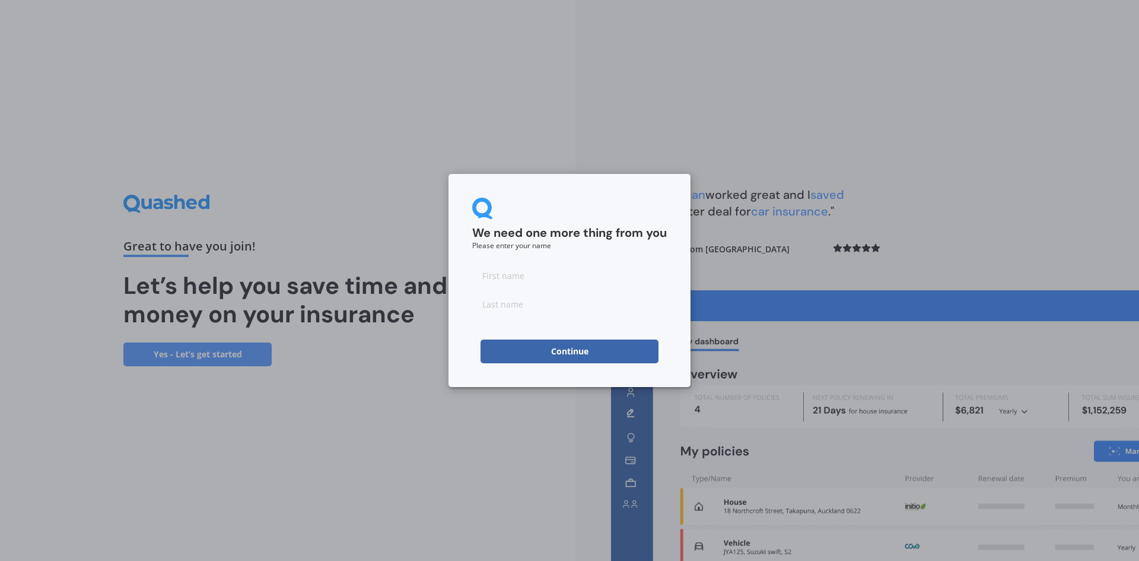
click at [515, 270] on input at bounding box center [569, 275] width 195 height 24
type input "ben"
click at [494, 306] on input at bounding box center [569, 304] width 195 height 24
type input "[PERSON_NAME]"
drag, startPoint x: 514, startPoint y: 365, endPoint x: 514, endPoint y: 352, distance: 12.5
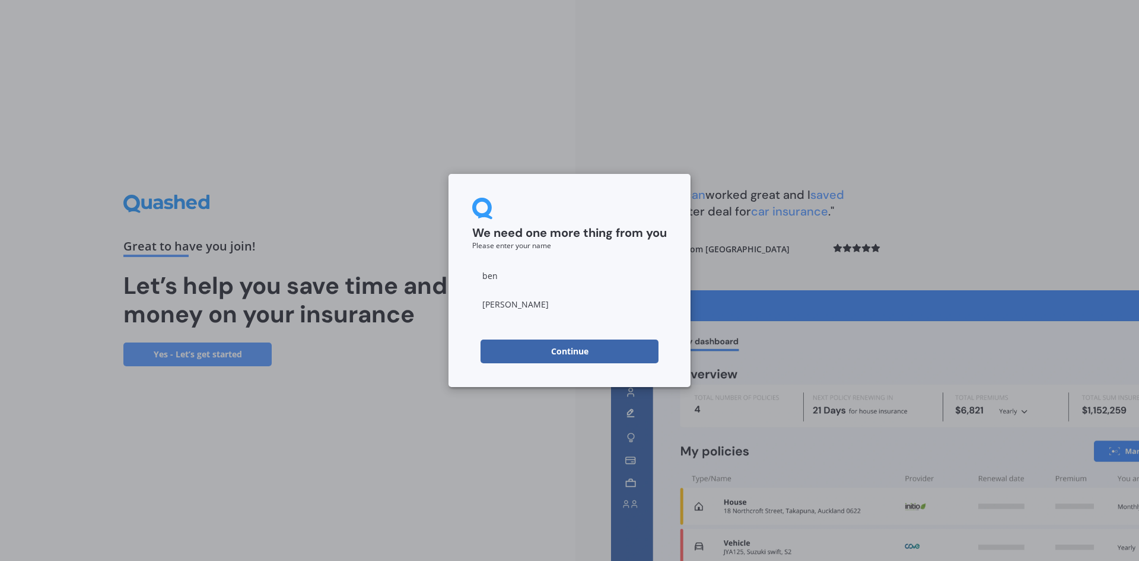
click at [514, 364] on div "We need one more thing from you Please enter your name [PERSON_NAME] Continue" at bounding box center [570, 280] width 242 height 213
click at [514, 347] on button "Continue" at bounding box center [570, 351] width 178 height 24
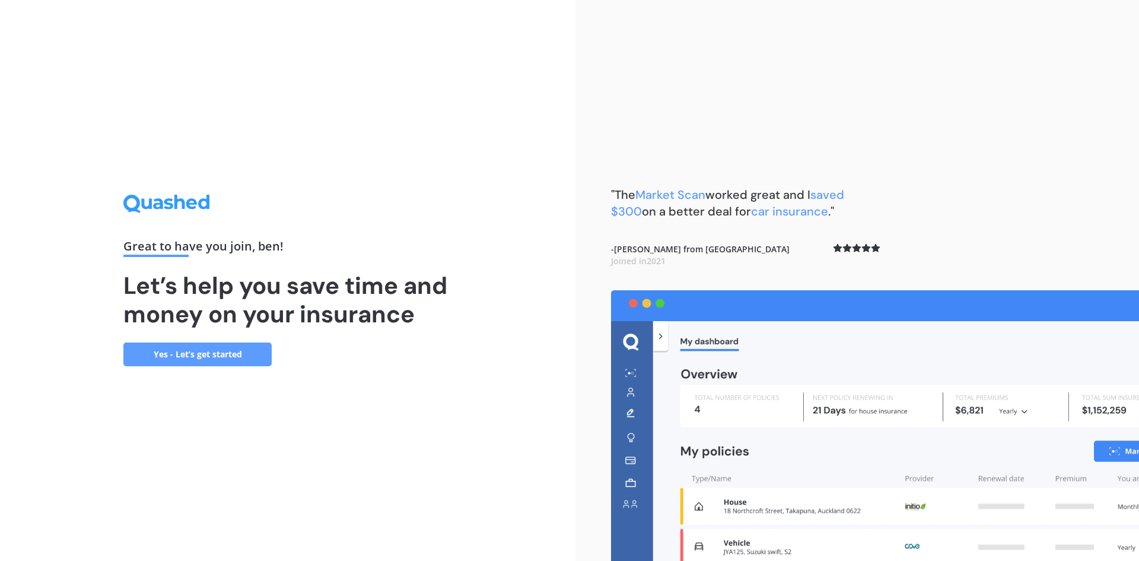
click at [198, 363] on link "Yes - Let’s get started" at bounding box center [197, 354] width 148 height 24
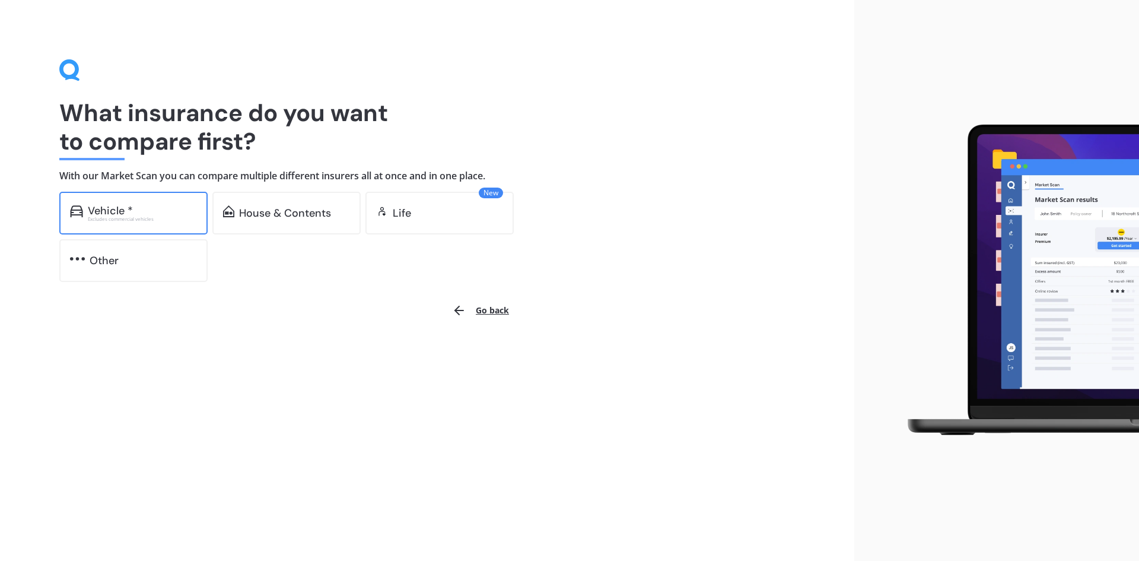
click at [94, 212] on div "Vehicle *" at bounding box center [110, 211] width 45 height 12
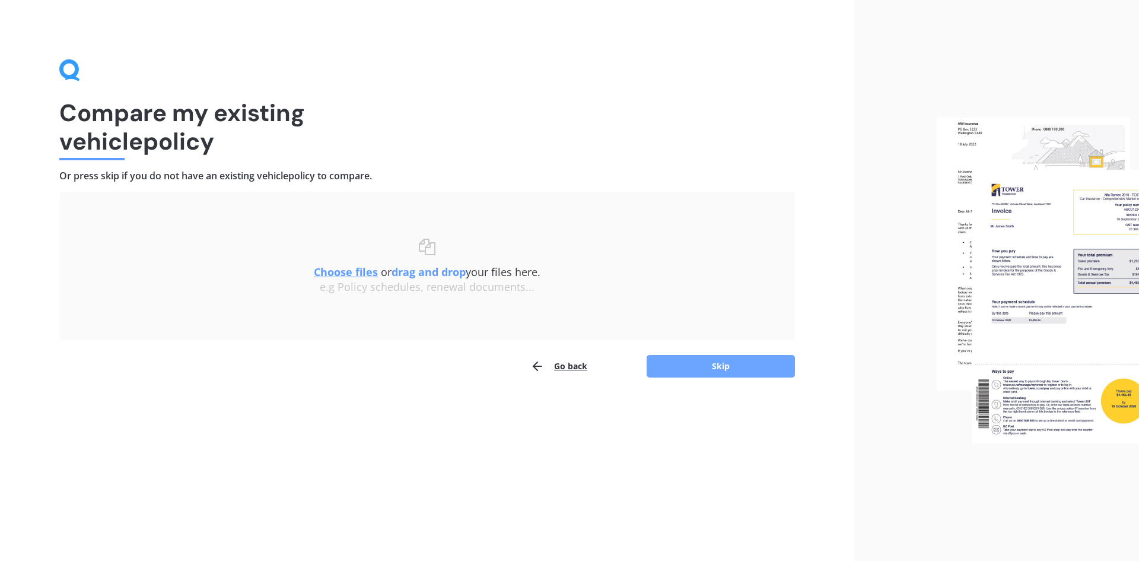
click at [713, 367] on button "Skip" at bounding box center [721, 366] width 148 height 23
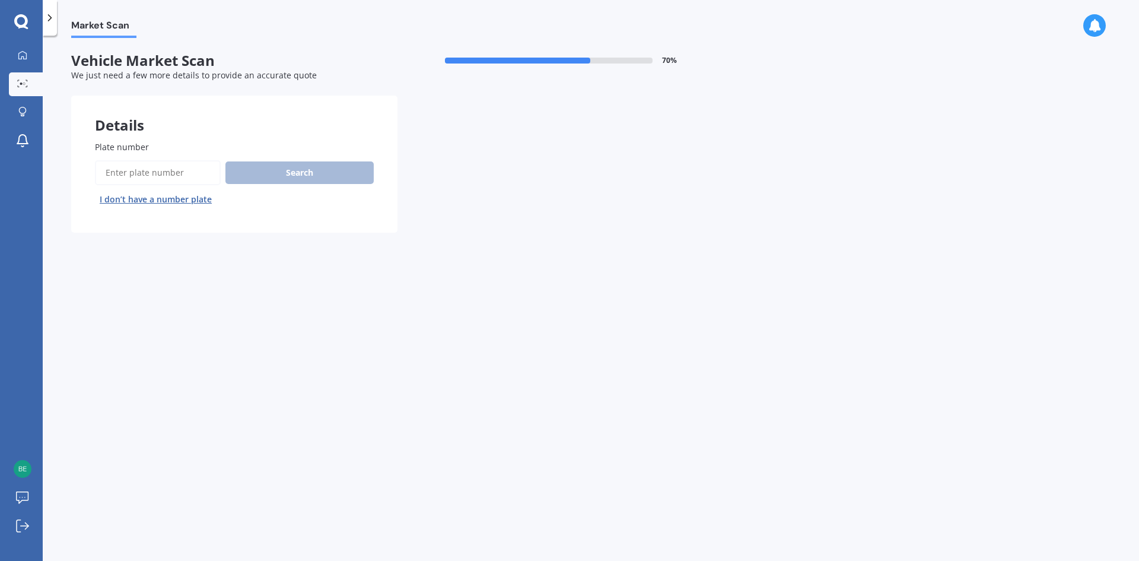
click at [126, 172] on input "Plate number" at bounding box center [158, 172] width 126 height 25
type input "KTS57"
click at [339, 181] on button "Search" at bounding box center [299, 172] width 148 height 23
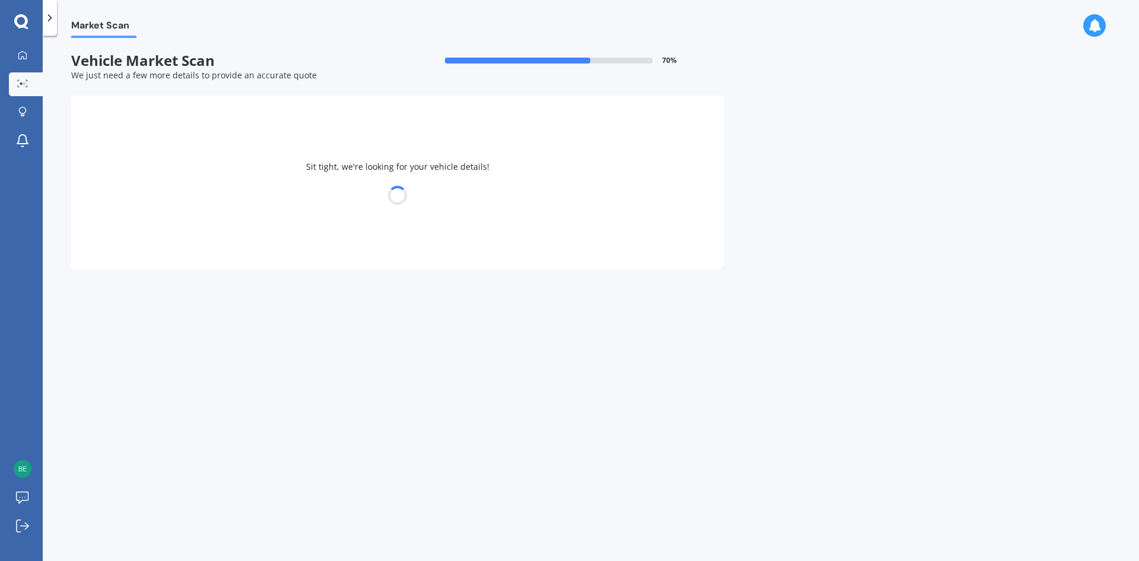
select select "SUBARU"
select select "OUTBACK"
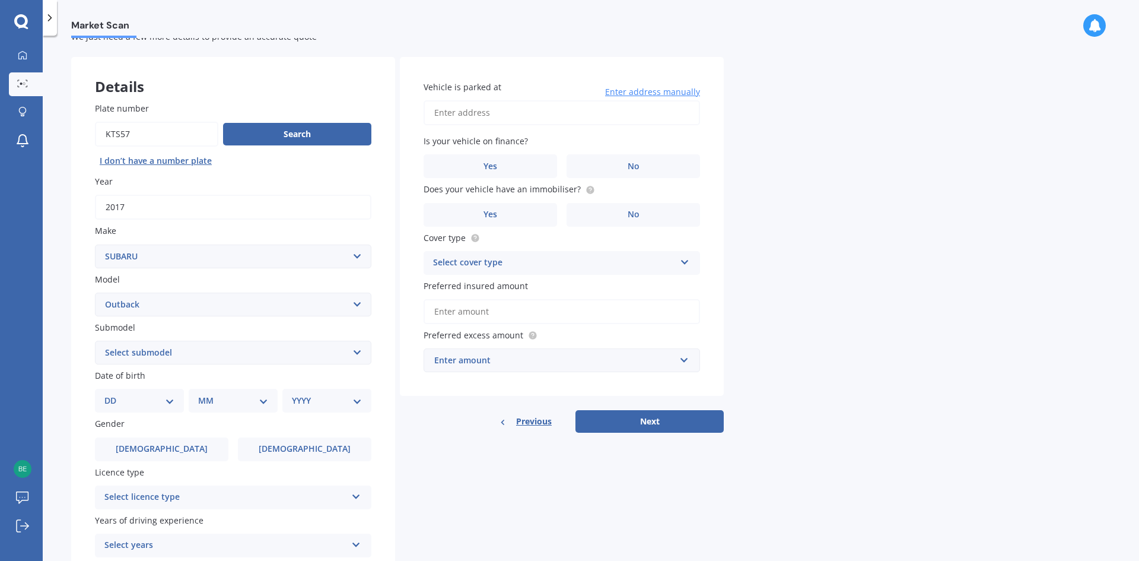
scroll to position [59, 0]
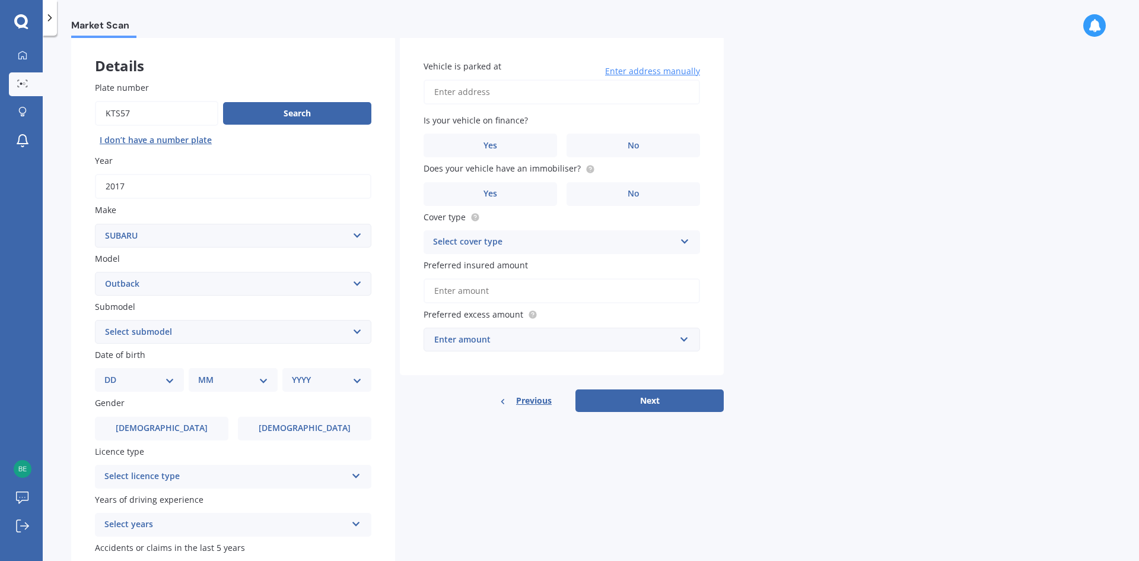
click at [479, 90] on input "Vehicle is parked at" at bounding box center [562, 92] width 277 height 25
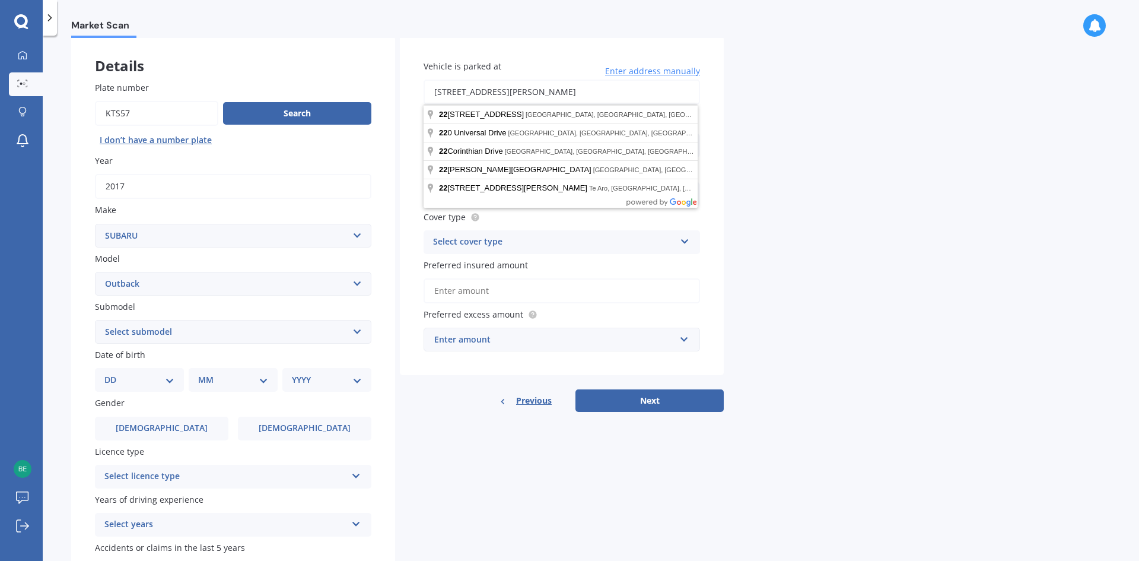
drag, startPoint x: 534, startPoint y: 91, endPoint x: 814, endPoint y: 100, distance: 280.2
click at [790, 100] on div "Market Scan Vehicle Market Scan 70 % We just need a few more details to provide…" at bounding box center [591, 300] width 1097 height 525
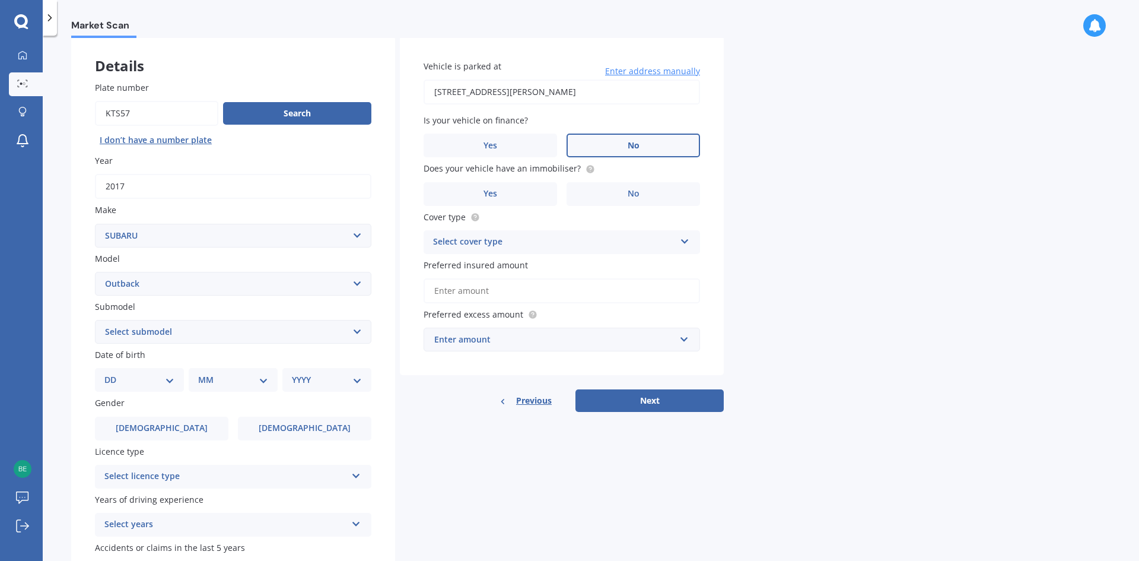
type input "[STREET_ADDRESS][PERSON_NAME]"
click at [946, 162] on div "Market Scan Vehicle Market Scan 70 % We just need a few more details to provide…" at bounding box center [591, 300] width 1097 height 525
click at [647, 155] on label "No" at bounding box center [634, 146] width 134 height 24
click at [0, 0] on input "No" at bounding box center [0, 0] width 0 height 0
click at [627, 195] on label "No" at bounding box center [634, 194] width 134 height 24
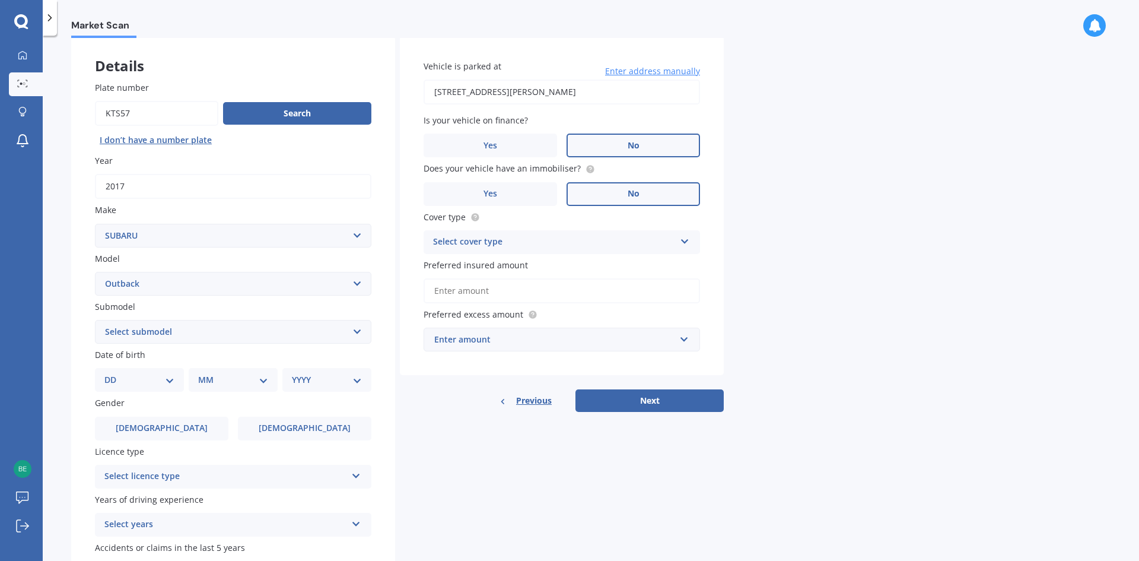
click at [0, 0] on input "No" at bounding box center [0, 0] width 0 height 0
click at [546, 244] on div "Select cover type" at bounding box center [554, 242] width 242 height 14
click at [518, 265] on div "Comprehensive" at bounding box center [561, 265] width 275 height 21
click at [490, 341] on div "Enter amount" at bounding box center [554, 339] width 241 height 13
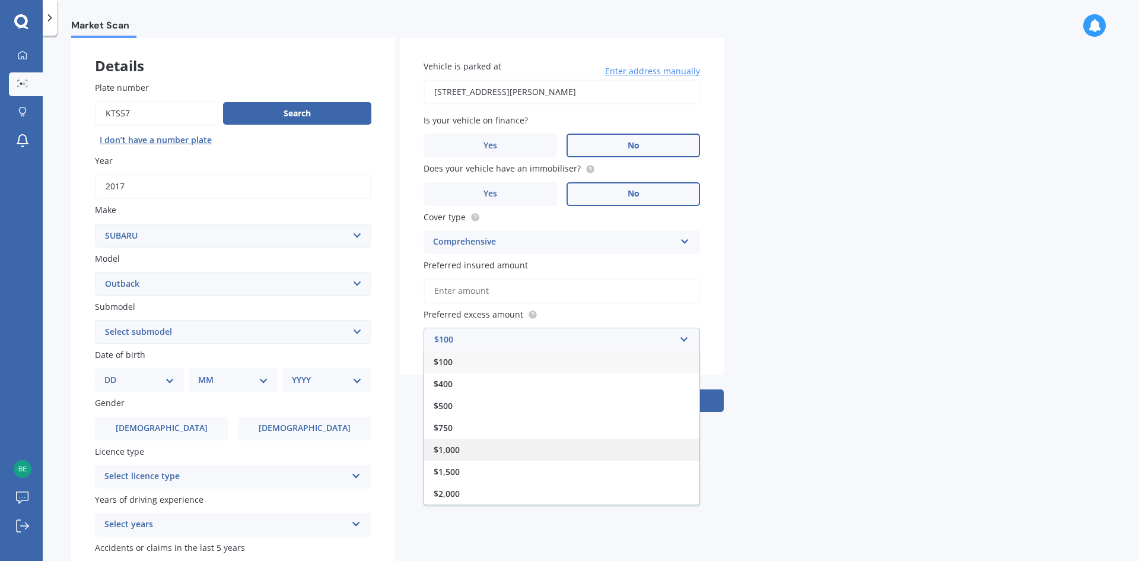
click at [538, 439] on div "$1,000" at bounding box center [561, 450] width 275 height 22
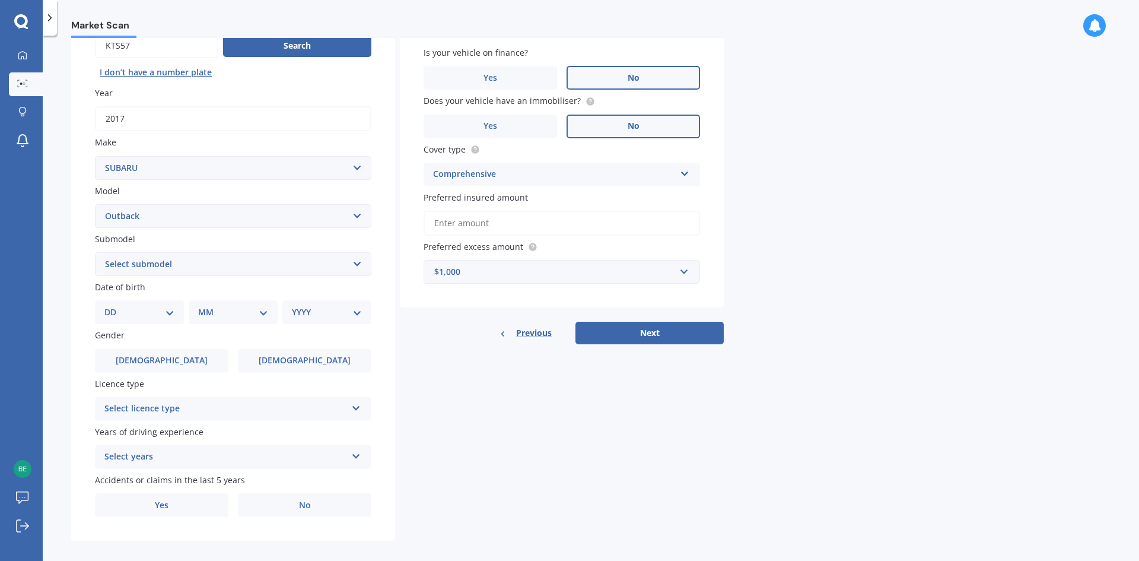
scroll to position [138, 0]
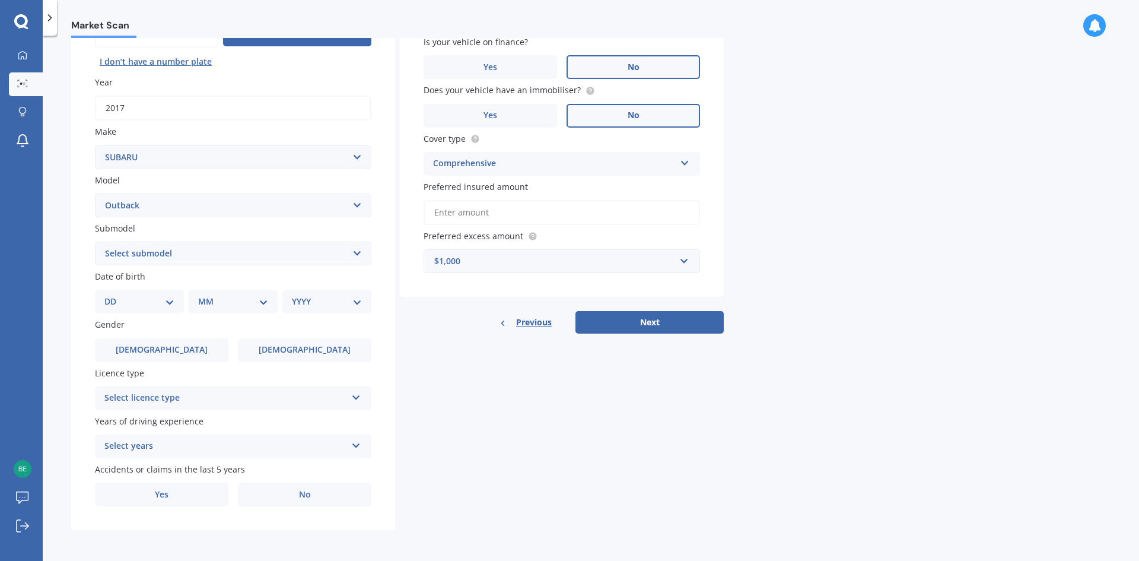
click at [161, 258] on select "Select submodel 2.0 Diesel 2.0 Diesel turbo 2.0D premium 2.5 2.5i 2.5i Luxury 2…" at bounding box center [233, 254] width 277 height 24
select select "2.5I"
click at [95, 242] on select "Select submodel 2.0 Diesel 2.0 Diesel turbo 2.0D premium 2.5 2.5i 2.5i Luxury 2…" at bounding box center [233, 254] width 277 height 24
click at [142, 305] on select "DD 01 02 03 04 05 06 07 08 09 10 11 12 13 14 15 16 17 18 19 20 21 22 23 24 25 2…" at bounding box center [139, 301] width 70 height 13
click at [114, 295] on select "DD 01 02 03 04 05 06 07 08 09 10 11 12 13 14 15 16 17 18 19 20 21 22 23 24 25 2…" at bounding box center [139, 301] width 70 height 13
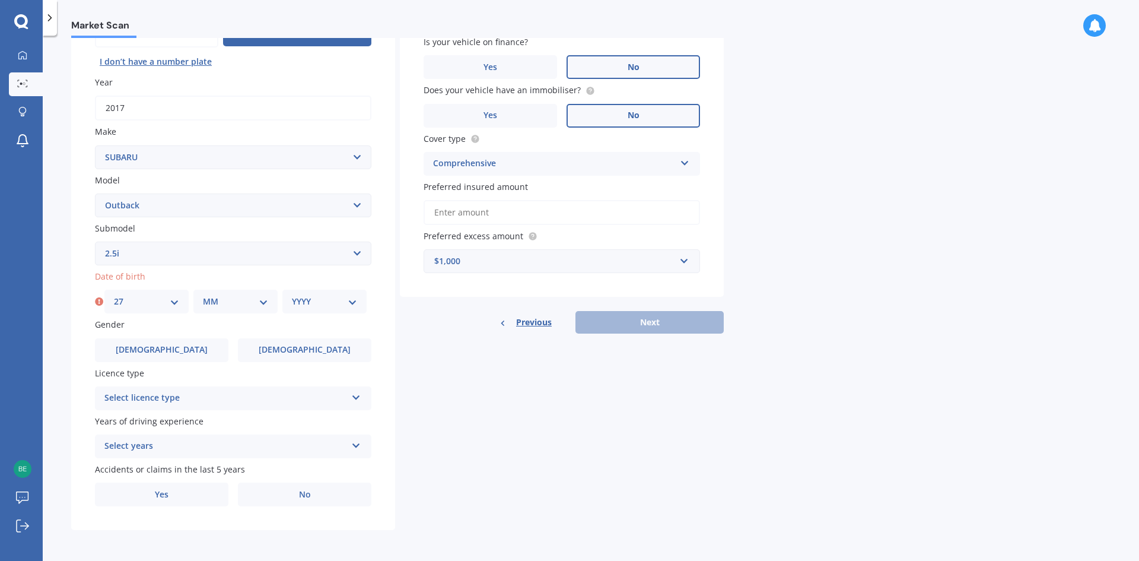
click at [224, 301] on select "MM 01 02 03 04 05 06 07 08 09 10 11 12" at bounding box center [235, 301] width 65 height 13
click at [118, 293] on div "DD 01 02 03 04 05 06 07 08 09 10 11 12 13 14 15 16 17 18 19 20 21 22 23 24 25 2…" at bounding box center [146, 302] width 84 height 24
click at [126, 303] on select "DD 01 02 03 04 05 06 07 08 09 10 11 12 13 14 15 16 17 18 19 20 21 22 23 24 25 2…" at bounding box center [146, 301] width 65 height 13
select select "11"
click at [114, 295] on select "DD 01 02 03 04 05 06 07 08 09 10 11 12 13 14 15 16 17 18 19 20 21 22 23 24 25 2…" at bounding box center [146, 301] width 65 height 13
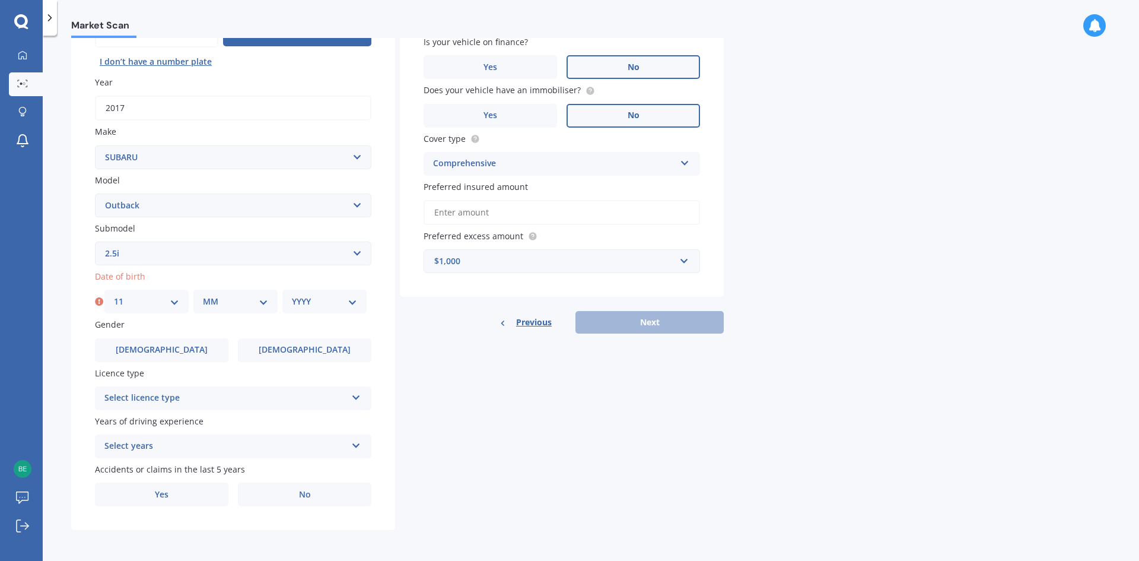
click at [196, 304] on div "MM 01 02 03 04 05 06 07 08 09 10 11 12" at bounding box center [235, 302] width 84 height 24
click at [226, 311] on div "MM 01 02 03 04 05 06 07 08 09 10 11 12" at bounding box center [235, 302] width 84 height 24
click at [224, 298] on select "MM 01 02 03 04 05 06 07 08 09 10 11 12" at bounding box center [235, 301] width 65 height 13
select select "11"
click at [203, 295] on select "MM 01 02 03 04 05 06 07 08 09 10 11 12" at bounding box center [235, 301] width 65 height 13
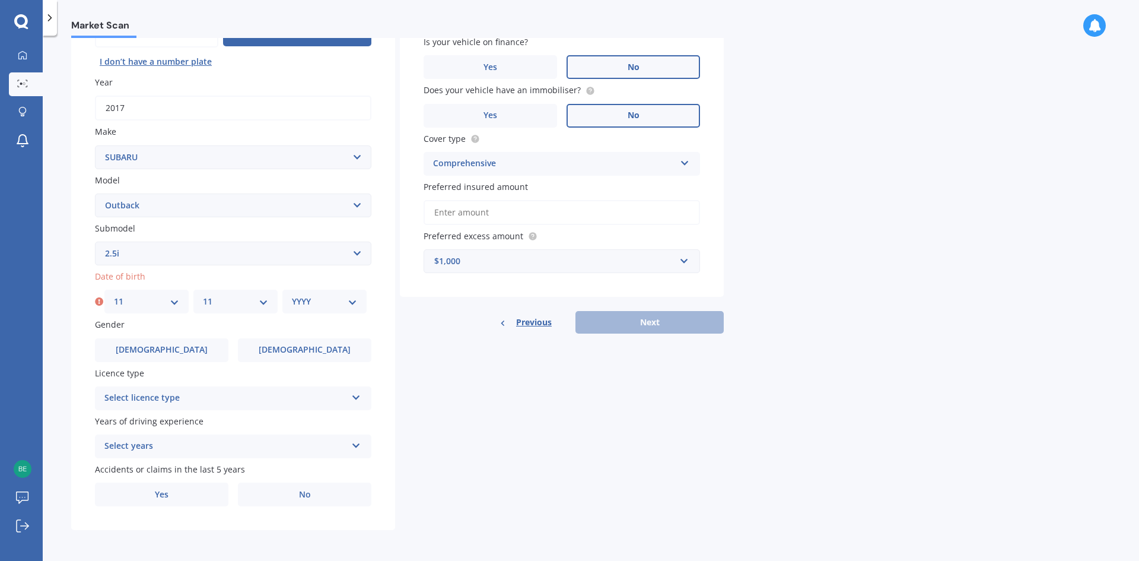
click at [313, 310] on div "YYYY 2025 2024 2023 2022 2021 2020 2019 2018 2017 2016 2015 2014 2013 2012 2011…" at bounding box center [324, 302] width 84 height 24
click at [313, 302] on select "YYYY 2025 2024 2023 2022 2021 2020 2019 2018 2017 2016 2015 2014 2013 2012 2011…" at bounding box center [324, 301] width 65 height 13
select select "1996"
click at [292, 295] on select "YYYY 2025 2024 2023 2022 2021 2020 2019 2018 2017 2016 2015 2014 2013 2012 2011…" at bounding box center [324, 301] width 65 height 13
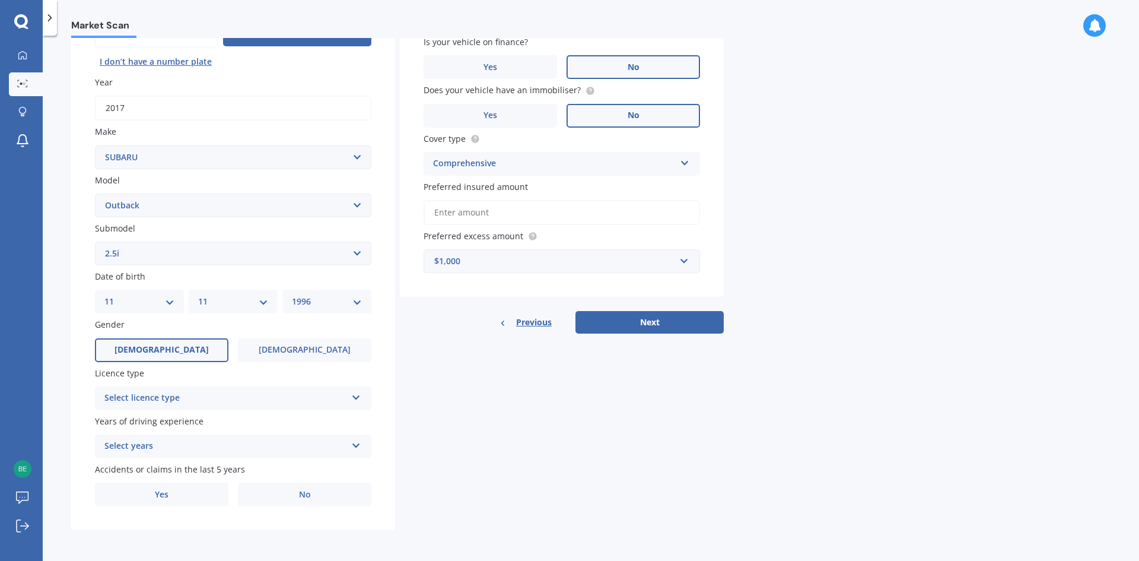
click at [166, 354] on span "[DEMOGRAPHIC_DATA]" at bounding box center [162, 350] width 94 height 10
click at [0, 0] on input "[DEMOGRAPHIC_DATA]" at bounding box center [0, 0] width 0 height 0
click at [187, 401] on div "Select licence type" at bounding box center [225, 398] width 242 height 14
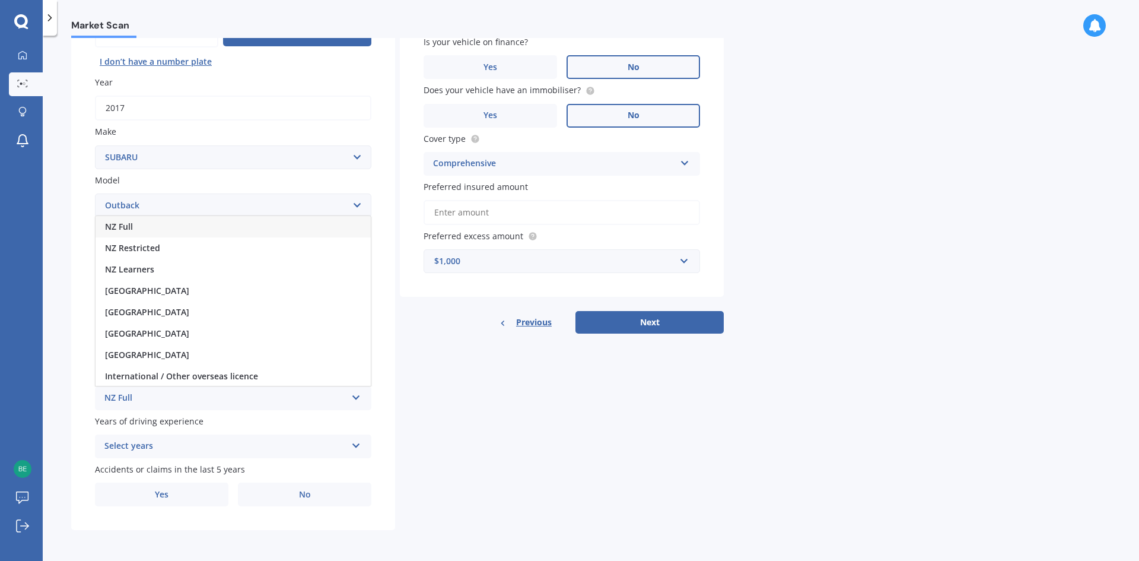
click at [154, 227] on div "NZ Full" at bounding box center [233, 226] width 275 height 21
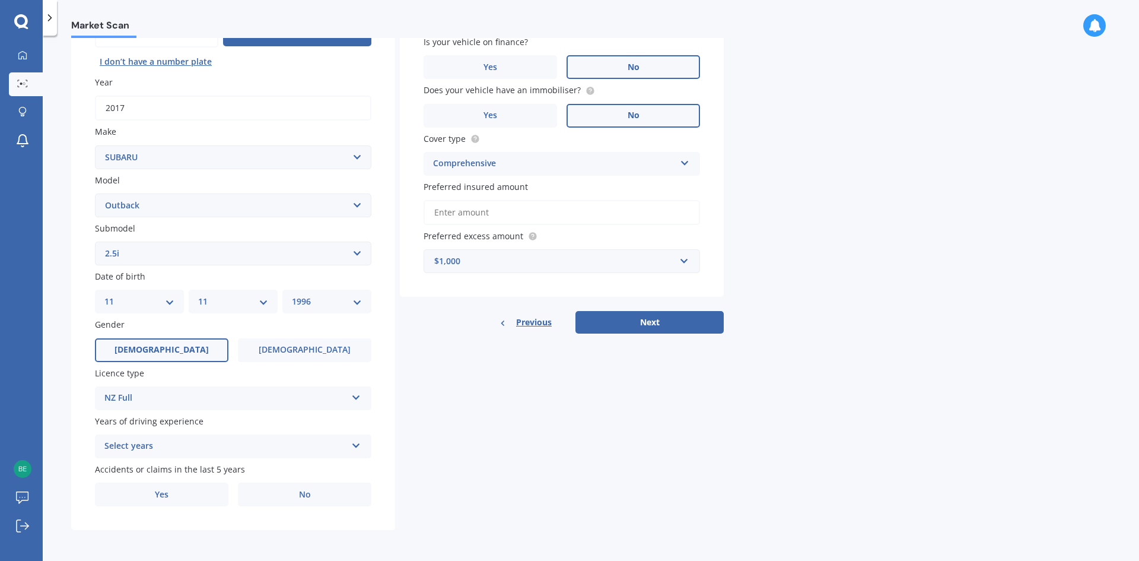
click at [149, 447] on div "Select years" at bounding box center [225, 446] width 242 height 14
click at [142, 338] on span "5 or more years" at bounding box center [137, 337] width 64 height 11
click at [163, 485] on label "Yes" at bounding box center [162, 494] width 134 height 24
click at [0, 0] on input "Yes" at bounding box center [0, 0] width 0 height 0
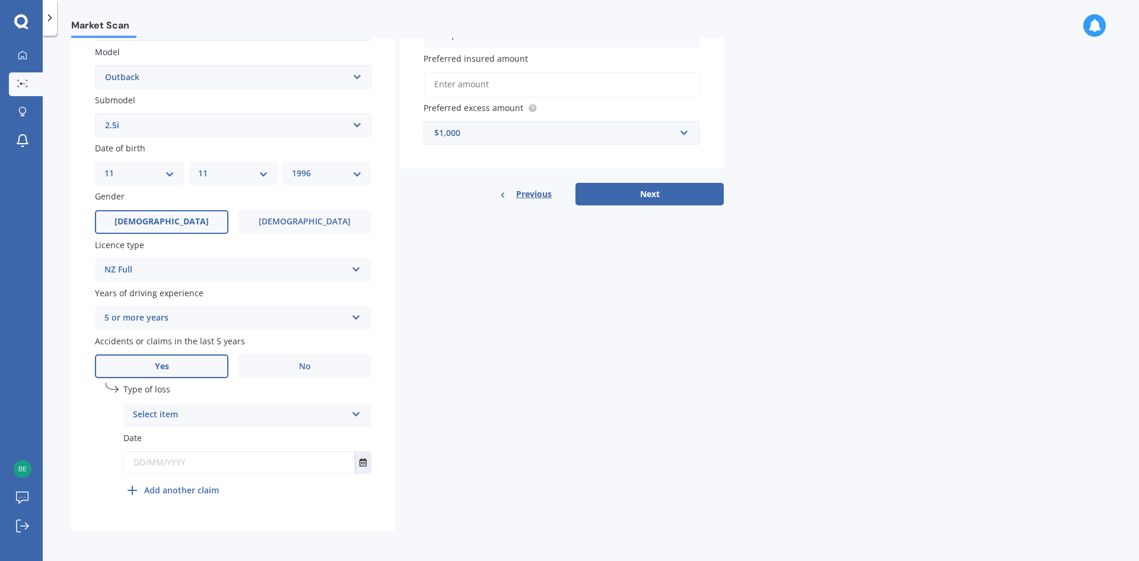
scroll to position [266, 0]
click at [195, 411] on div "Select item" at bounding box center [240, 414] width 214 height 14
click at [193, 439] on span "At fault accident" at bounding box center [167, 436] width 67 height 11
click at [182, 413] on div "At fault accident" at bounding box center [240, 414] width 214 height 14
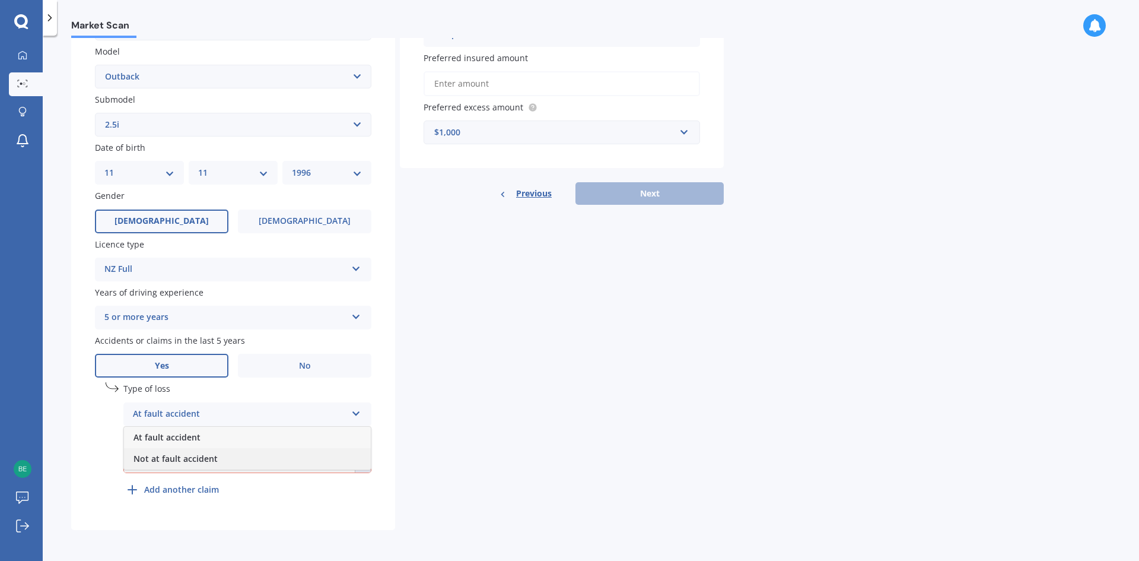
click at [179, 461] on span "Not at fault accident" at bounding box center [176, 458] width 84 height 11
click at [182, 457] on input "text" at bounding box center [239, 461] width 231 height 21
click at [370, 463] on button "Select date" at bounding box center [363, 461] width 16 height 21
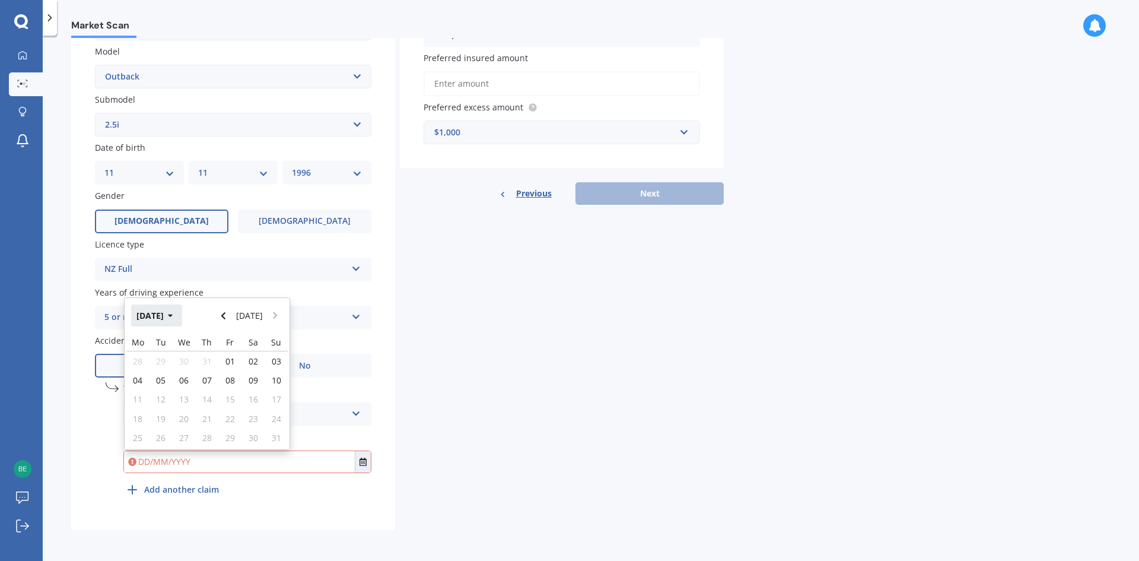
click at [182, 314] on button "[DATE]" at bounding box center [156, 314] width 51 height 21
click at [160, 312] on icon "button" at bounding box center [162, 316] width 5 height 8
click at [261, 355] on span "2022" at bounding box center [267, 353] width 19 height 11
click at [229, 355] on span "Mar" at bounding box center [228, 353] width 16 height 11
click at [224, 360] on div "04" at bounding box center [229, 360] width 23 height 19
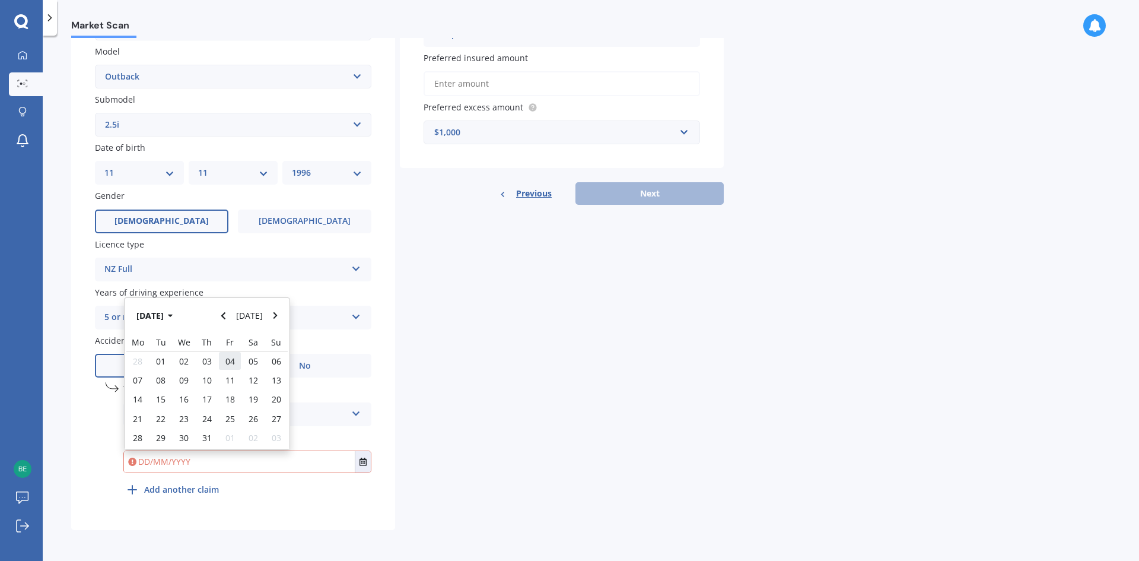
type input "[DATE]"
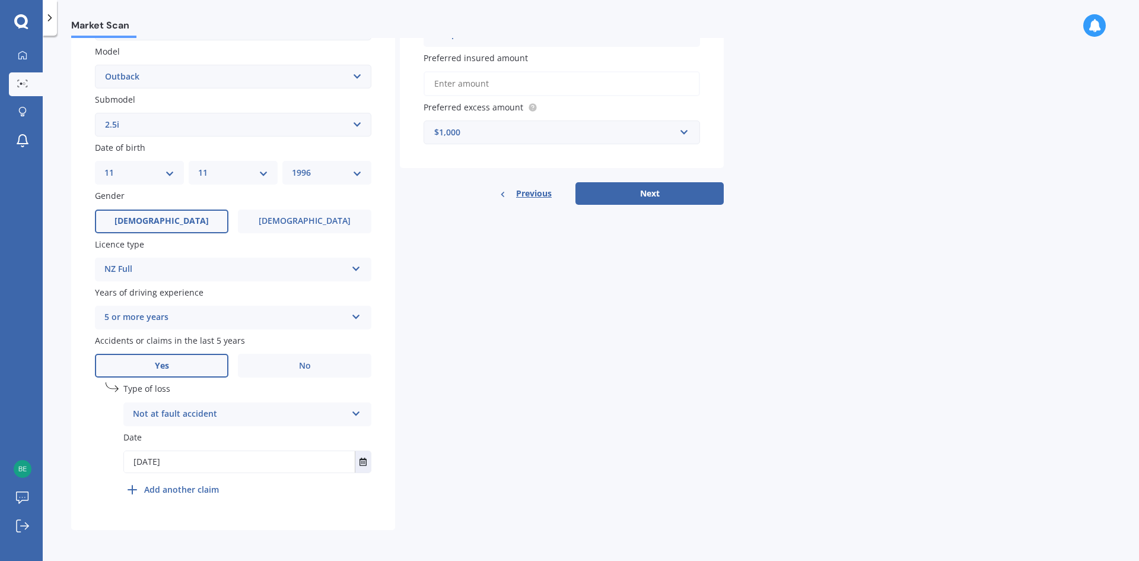
click at [485, 456] on div "Details Plate number Search I don’t have a number plate Year [DATE] Make Select…" at bounding box center [397, 179] width 653 height 701
click at [656, 199] on button "Next" at bounding box center [650, 193] width 148 height 23
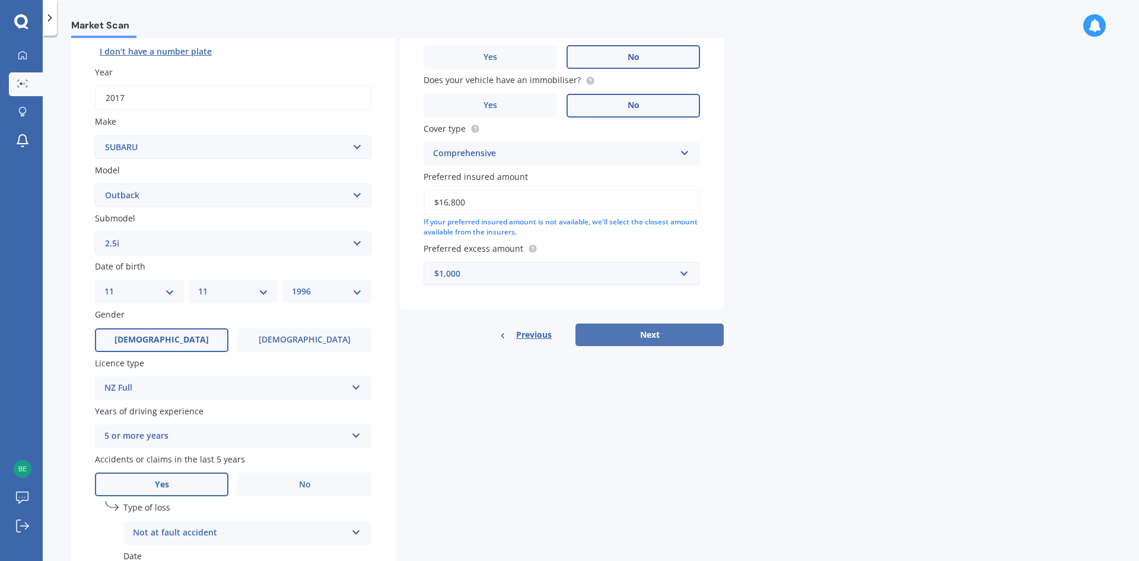
type input "$16,800"
click at [634, 341] on button "Next" at bounding box center [650, 334] width 148 height 23
select select "11"
select select "1996"
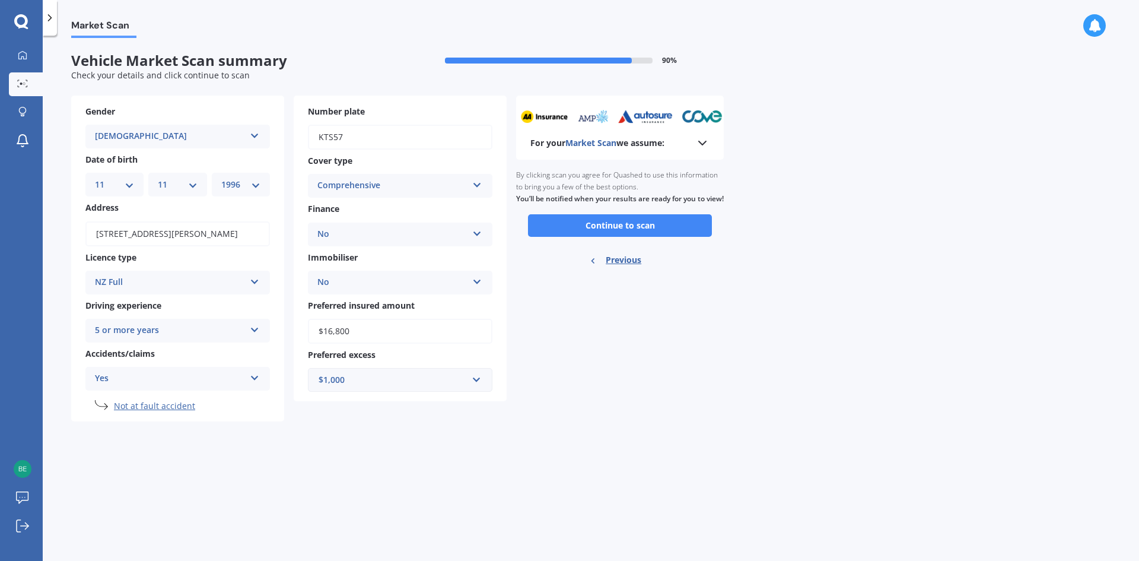
scroll to position [0, 0]
click at [662, 249] on div "Ready to go By clicking scan you agree for Quashed to use this information to b…" at bounding box center [620, 219] width 208 height 119
click at [671, 236] on button "Continue to scan" at bounding box center [620, 225] width 184 height 23
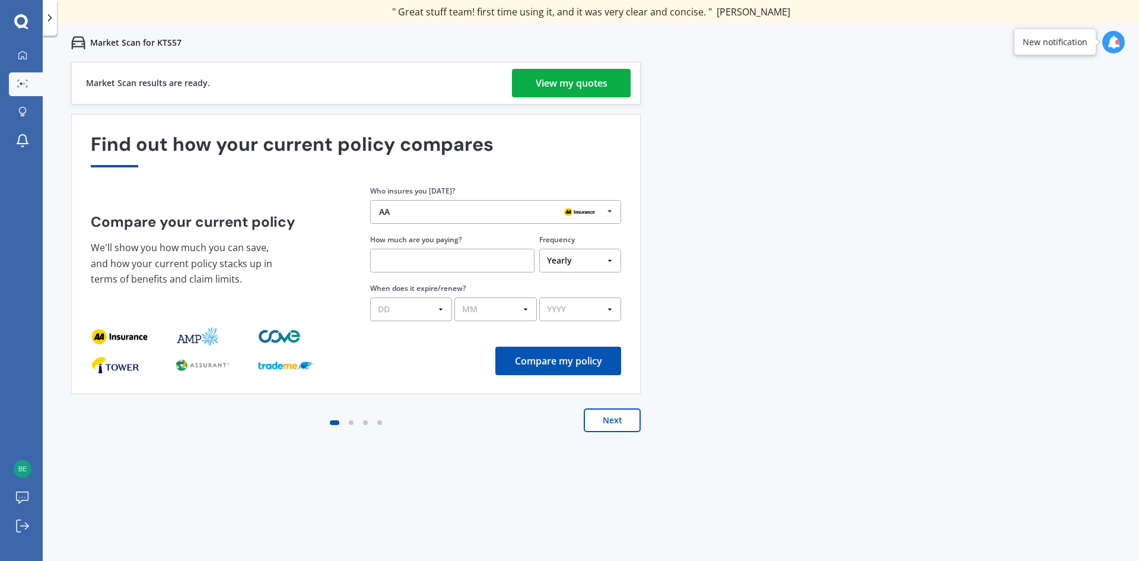
click at [599, 422] on button "Next" at bounding box center [612, 420] width 57 height 24
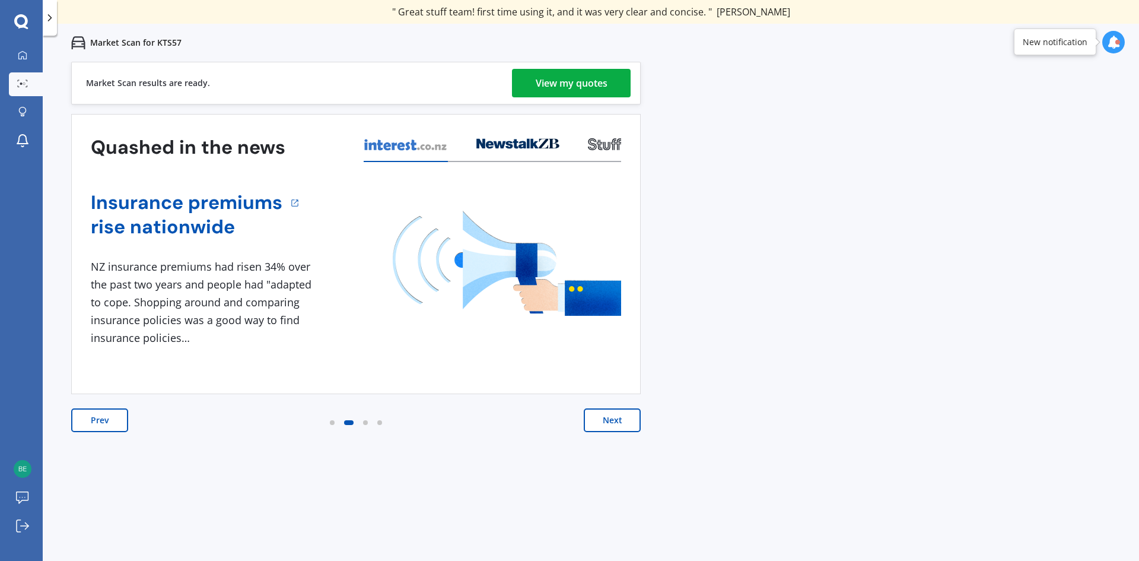
click at [564, 83] on div "View my quotes" at bounding box center [572, 83] width 72 height 28
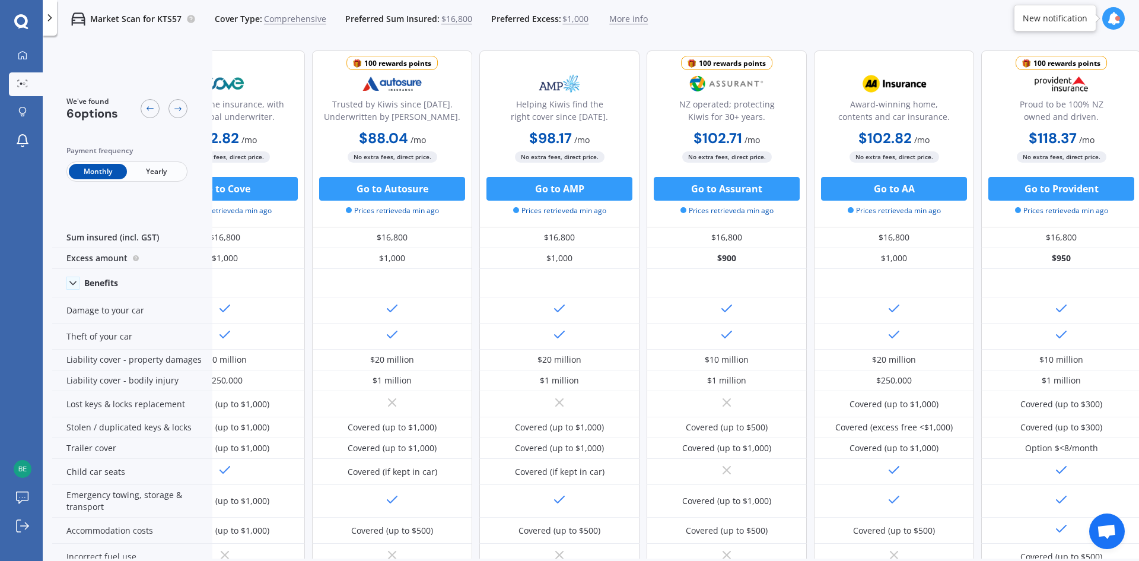
scroll to position [0, 76]
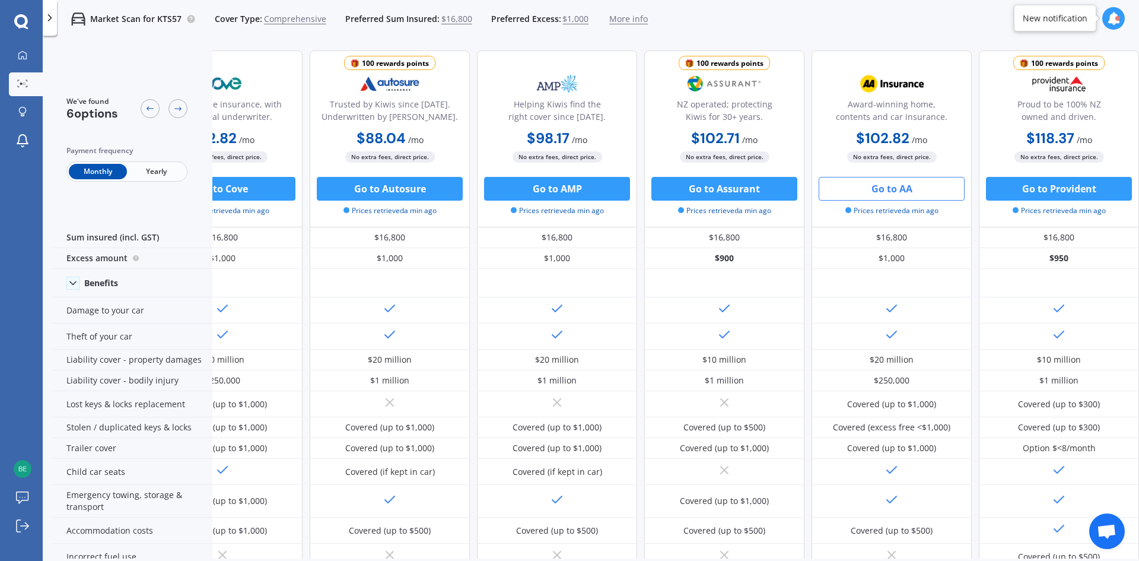
click at [914, 188] on button "Go to AA" at bounding box center [892, 189] width 146 height 24
